Goal: Task Accomplishment & Management: Manage account settings

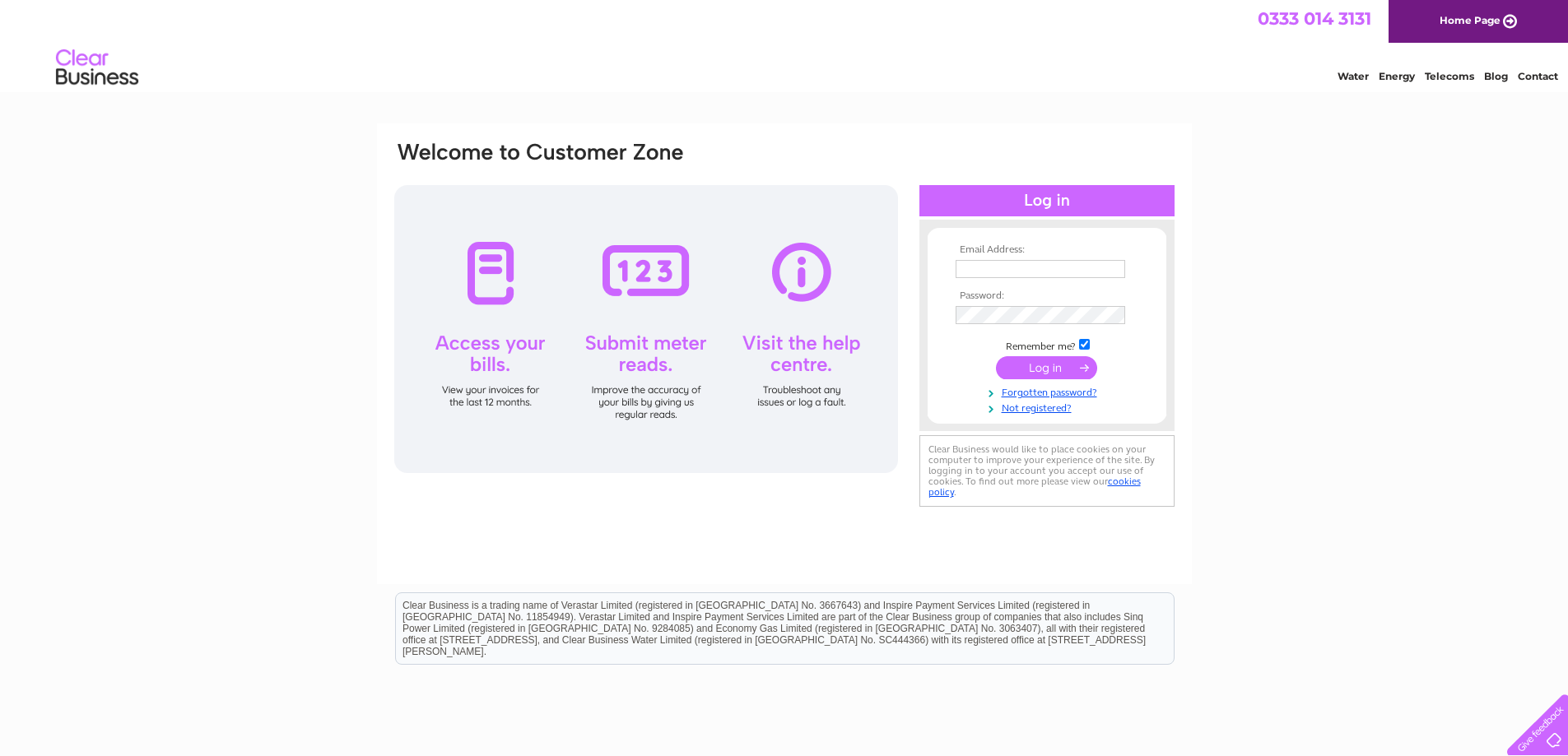
type input "hedtec6@gmail.com"
click at [1048, 362] on input "submit" at bounding box center [1046, 367] width 101 height 23
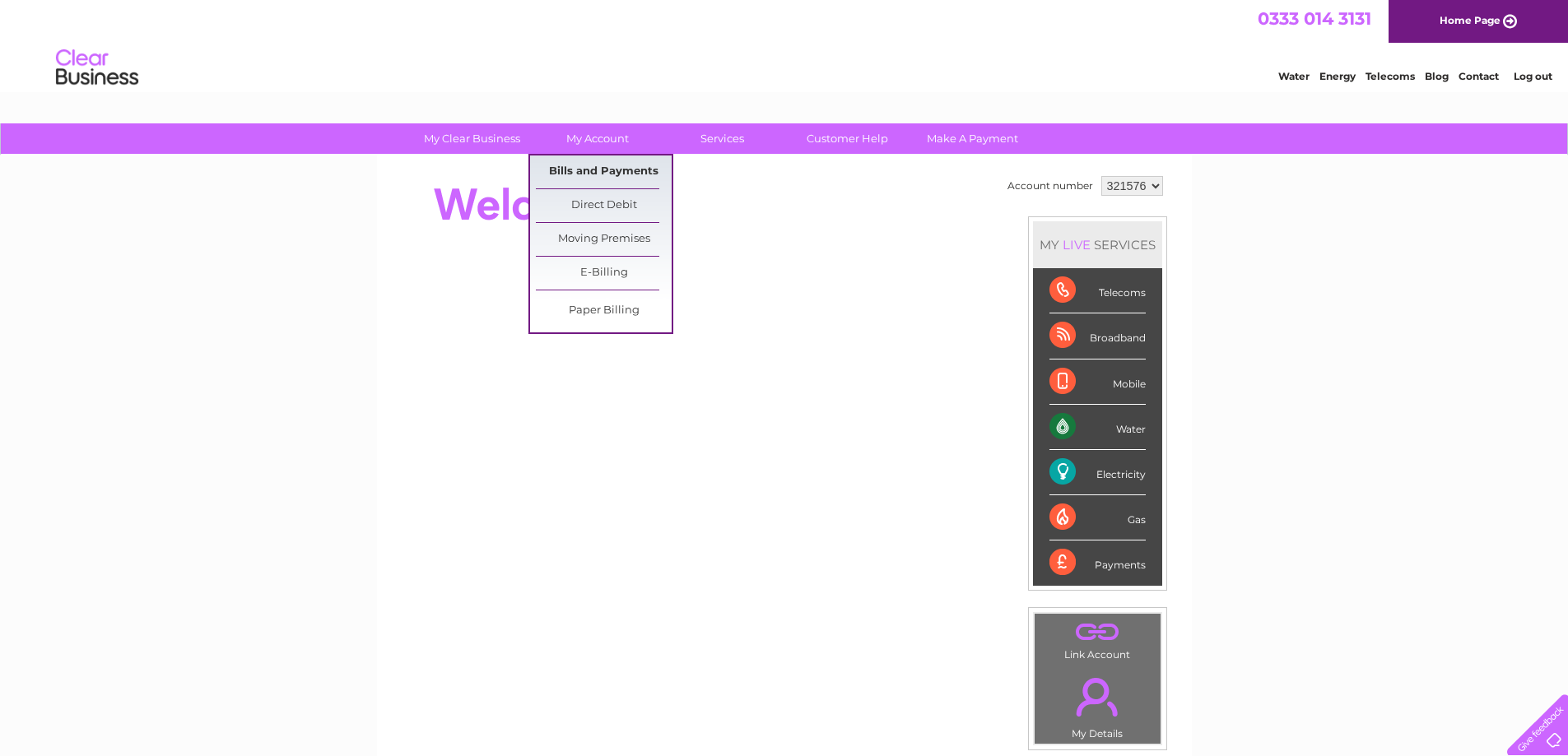
click at [611, 169] on link "Bills and Payments" at bounding box center [603, 172] width 135 height 33
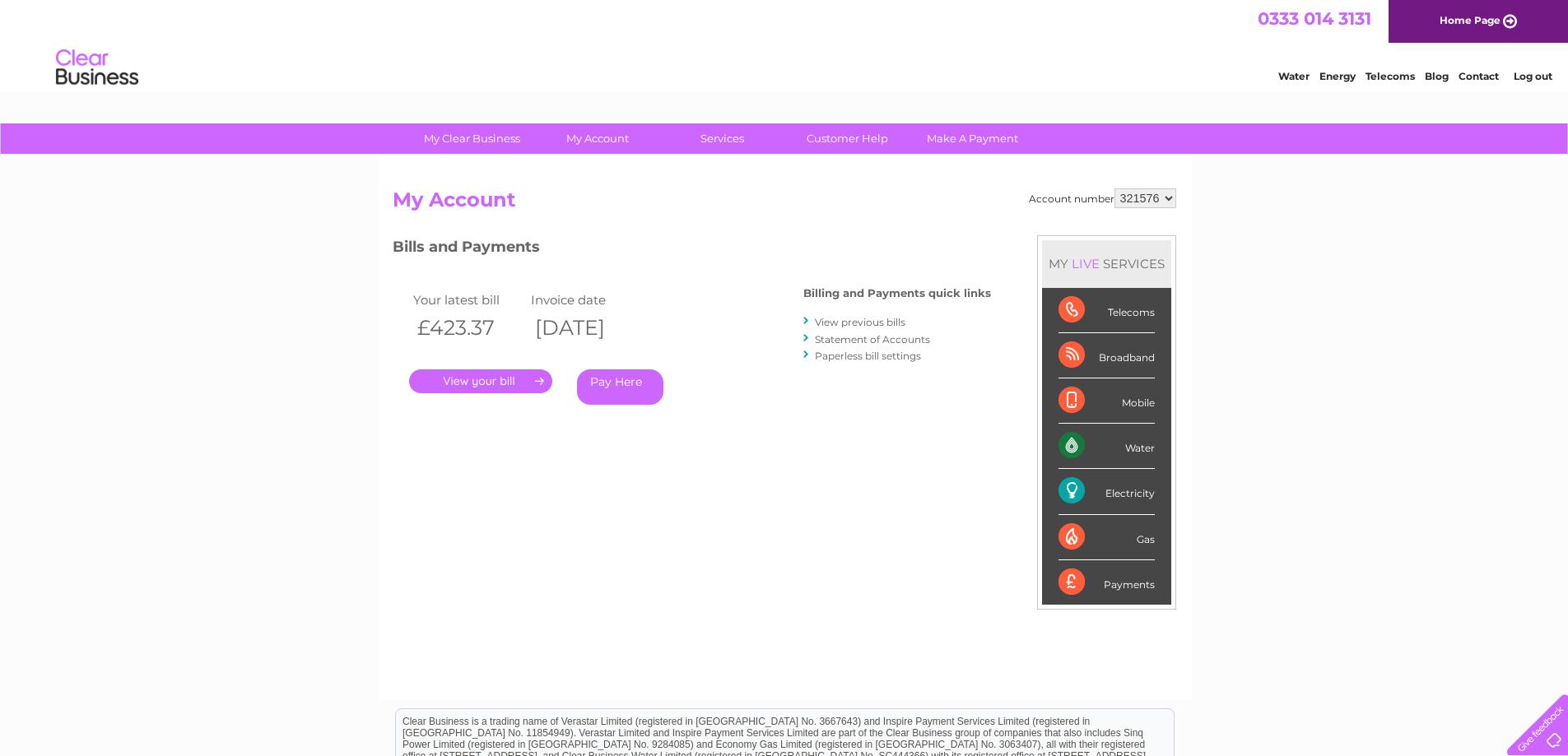
click at [490, 380] on link "." at bounding box center [480, 381] width 143 height 24
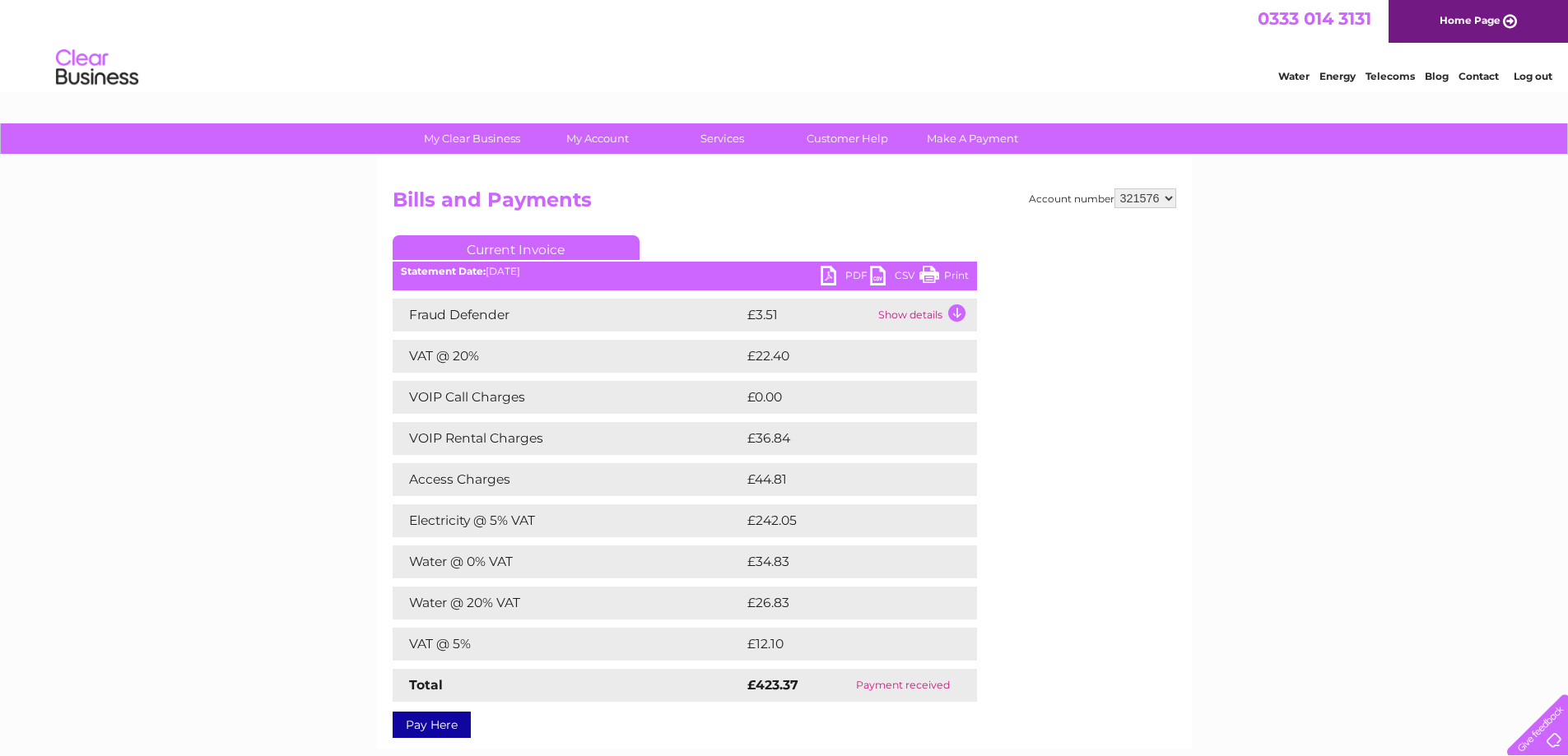
click at [945, 272] on link "Print" at bounding box center [944, 278] width 50 height 24
